Goal: Communication & Community: Participate in discussion

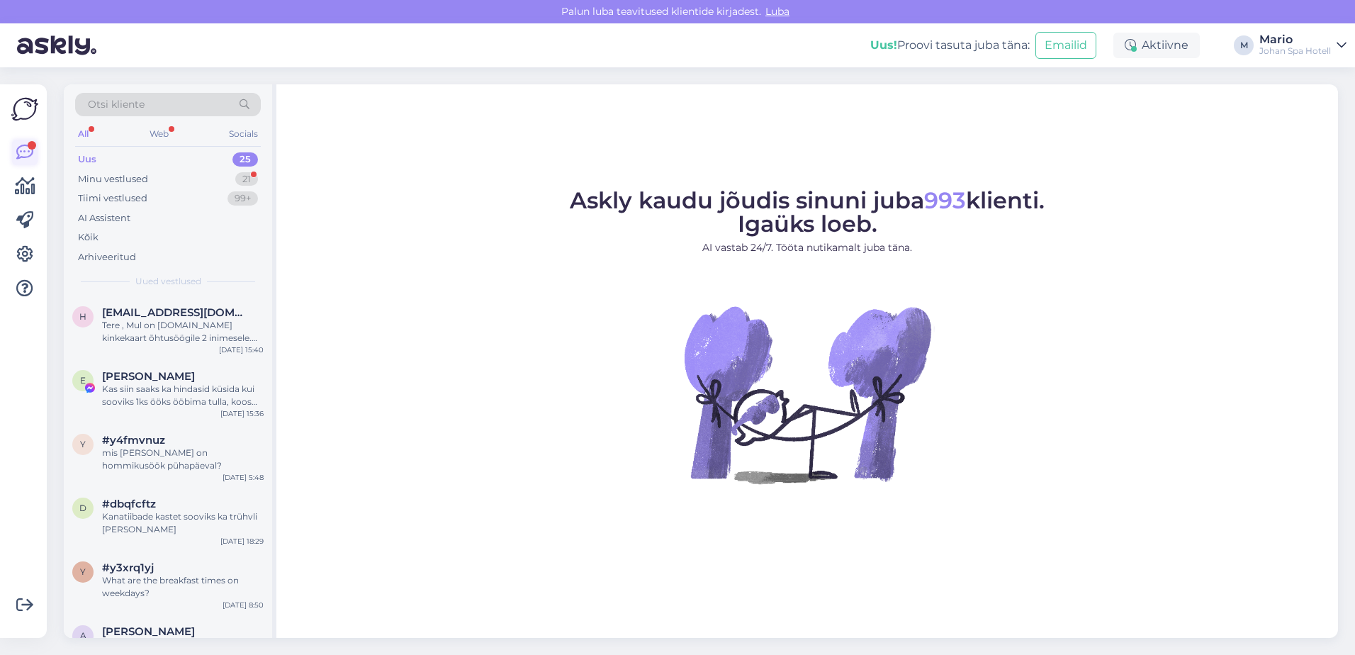
click at [25, 152] on icon at bounding box center [24, 152] width 17 height 17
click at [212, 179] on div "Minu vestlused 21" at bounding box center [168, 179] width 186 height 20
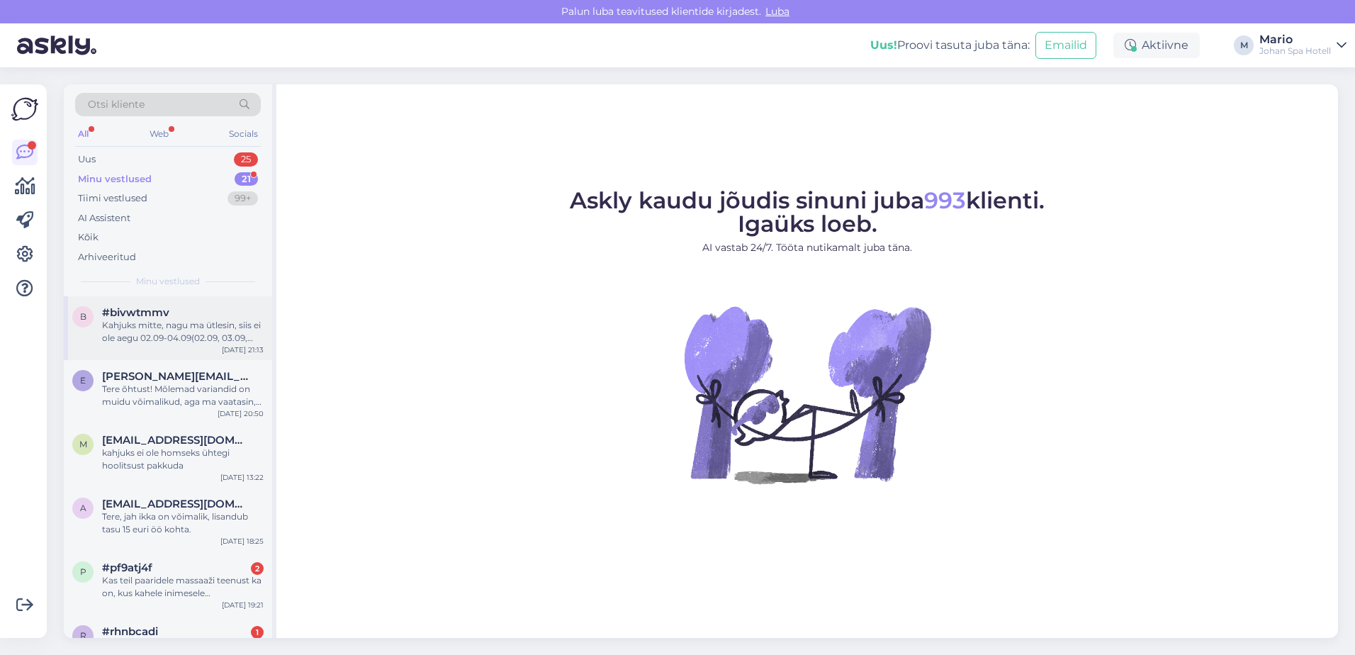
click at [168, 324] on div "Kahjuks mitte, nagu ma ütlesin, siis ei ole aegu 02.09-04.09(02.09, 03.09, 04.0…" at bounding box center [183, 332] width 162 height 26
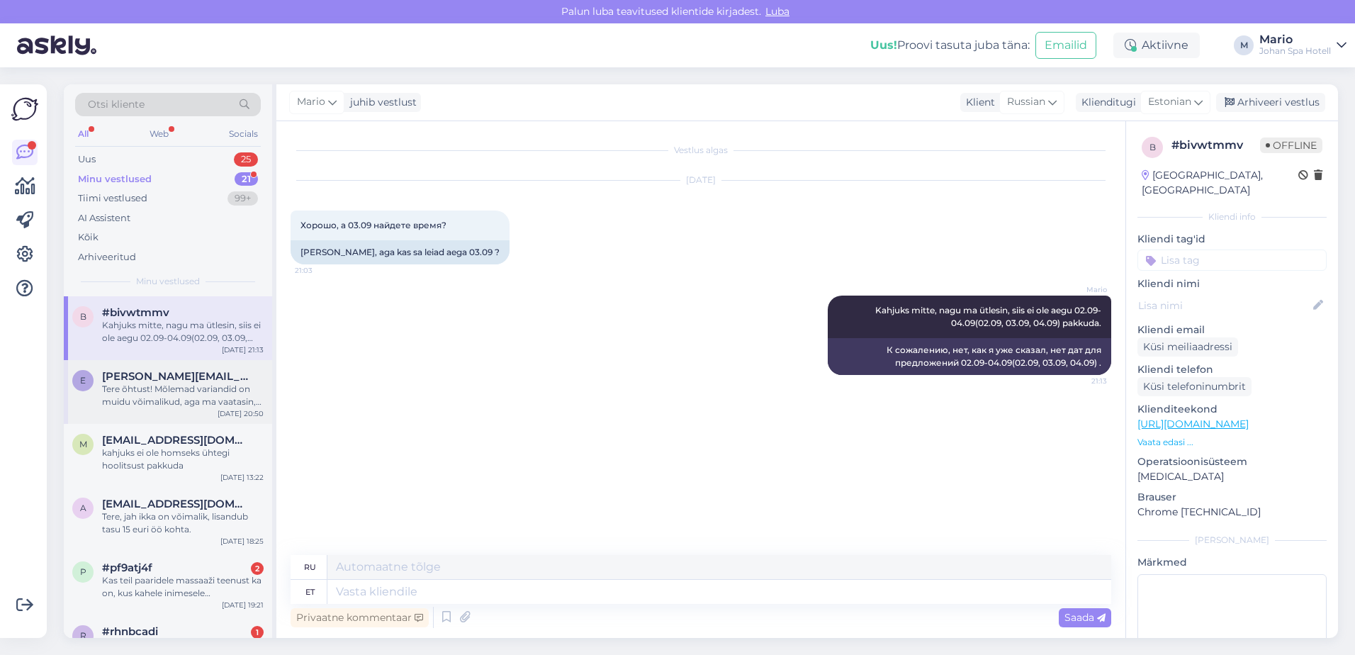
click at [216, 407] on div "Tere õhtust! Mõlemad variandid on muidu võimalikud, aga ma vaatasin, et meil ei…" at bounding box center [183, 396] width 162 height 26
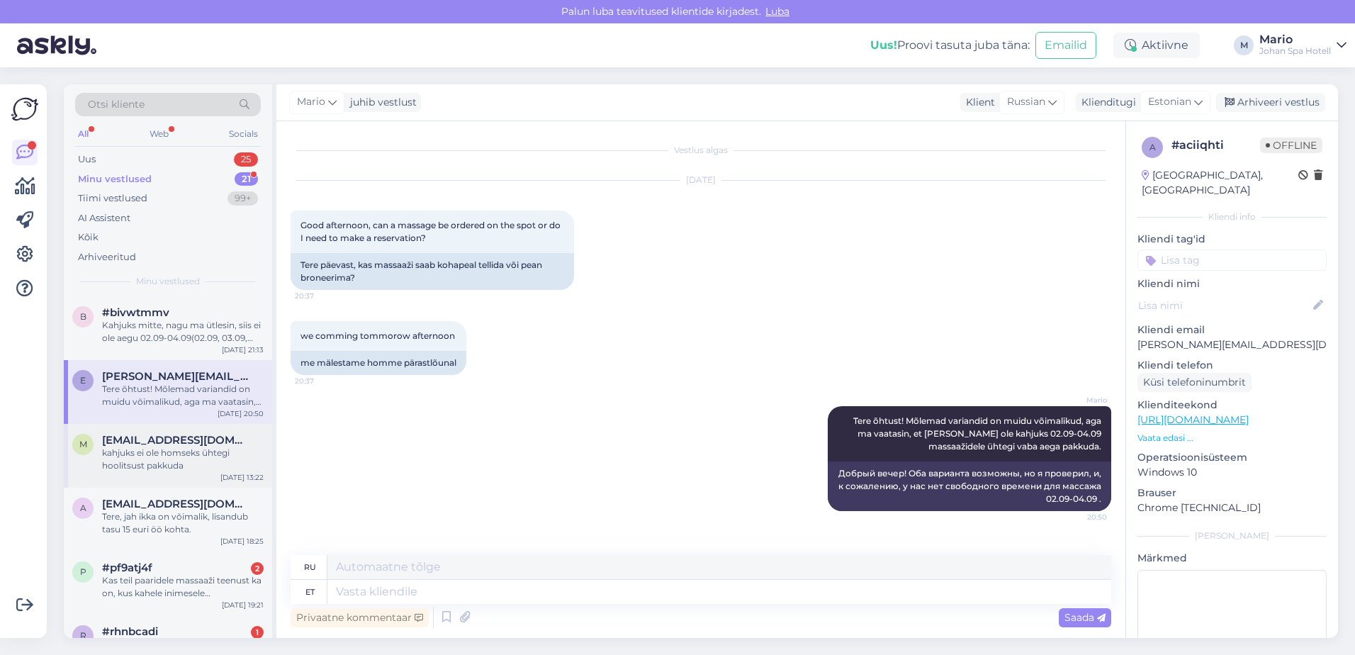
click at [108, 457] on div "kahjuks ei ole homseks ühtegi hoolitsust pakkuda" at bounding box center [183, 460] width 162 height 26
